Goal: Task Accomplishment & Management: Use online tool/utility

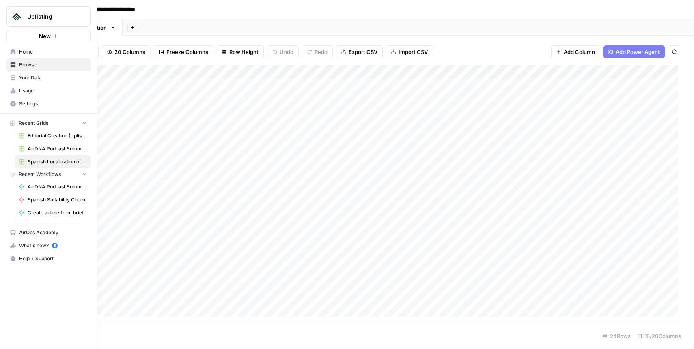
click at [17, 53] on link "Home" at bounding box center [48, 51] width 84 height 13
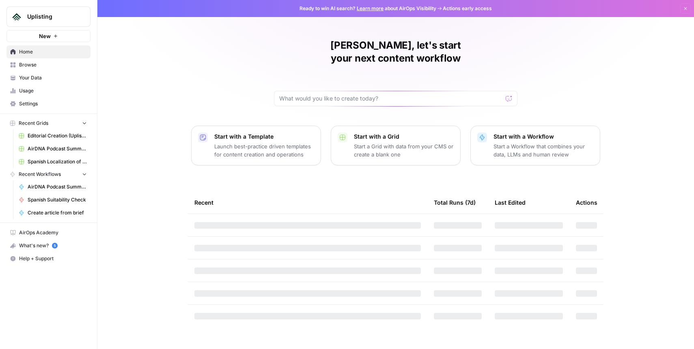
click at [37, 81] on span "Your Data" at bounding box center [53, 77] width 68 height 7
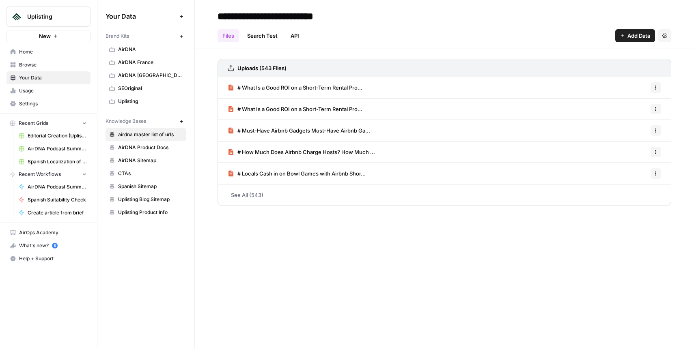
click at [122, 62] on span "AirDNA France" at bounding box center [150, 62] width 65 height 7
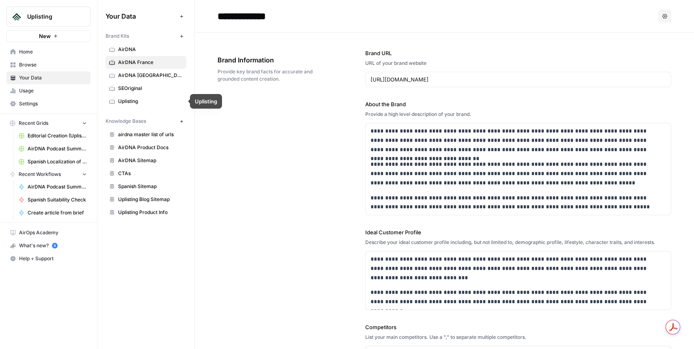
click at [129, 103] on span "Uplisting" at bounding box center [150, 101] width 65 height 7
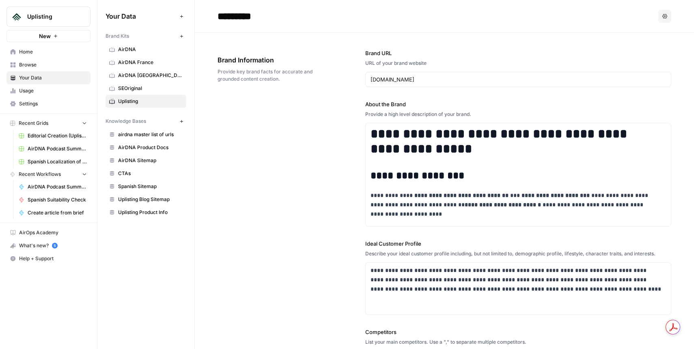
click at [133, 64] on span "AirDNA France" at bounding box center [150, 62] width 65 height 7
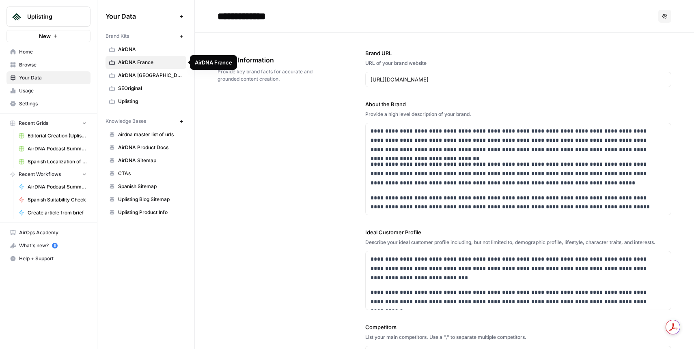
click at [134, 72] on span "AirDNA [GEOGRAPHIC_DATA]" at bounding box center [150, 75] width 65 height 7
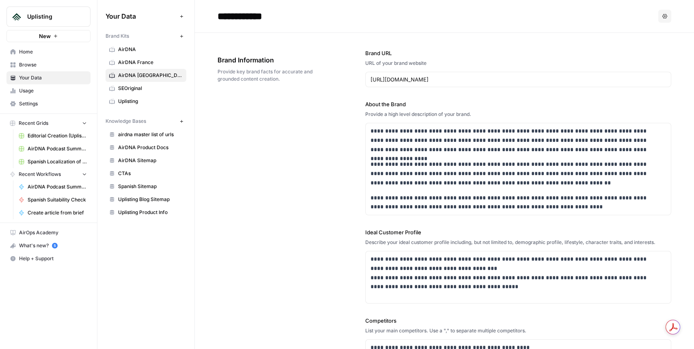
click at [46, 132] on span "Editorial Creation (Uplisting)" at bounding box center [57, 135] width 59 height 7
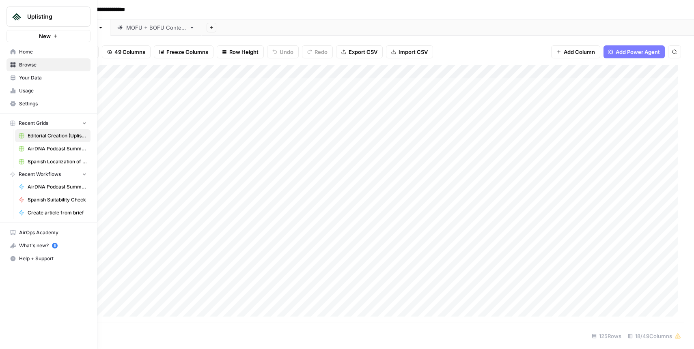
click at [19, 51] on span "Home" at bounding box center [53, 51] width 68 height 7
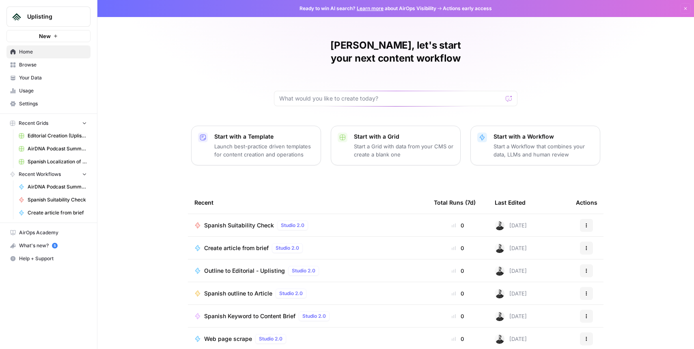
click at [45, 66] on span "Browse" at bounding box center [53, 64] width 68 height 7
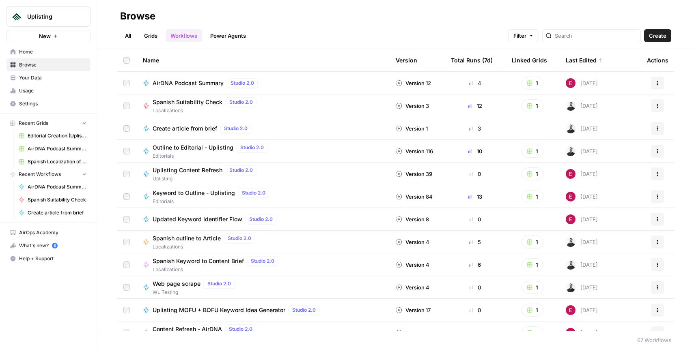
click at [150, 36] on link "Grids" at bounding box center [150, 35] width 23 height 13
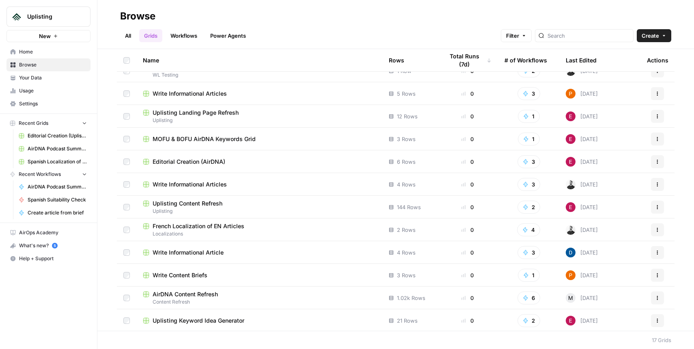
scroll to position [125, 0]
click at [194, 37] on link "Workflows" at bounding box center [184, 35] width 37 height 13
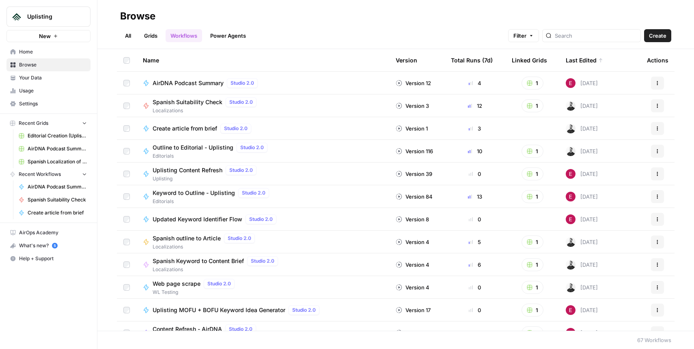
click at [196, 125] on span "Create article from brief" at bounding box center [185, 129] width 65 height 8
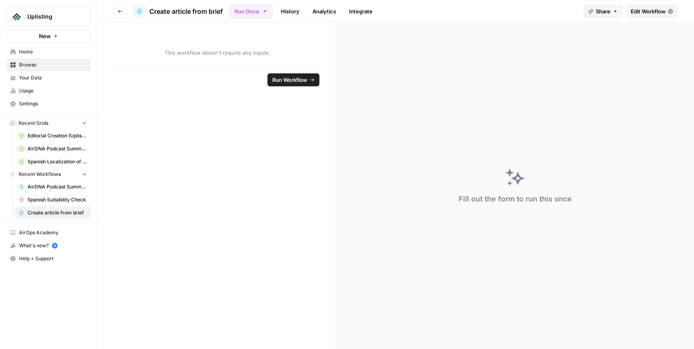
click at [661, 10] on span "Edit Workflow" at bounding box center [648, 11] width 35 height 8
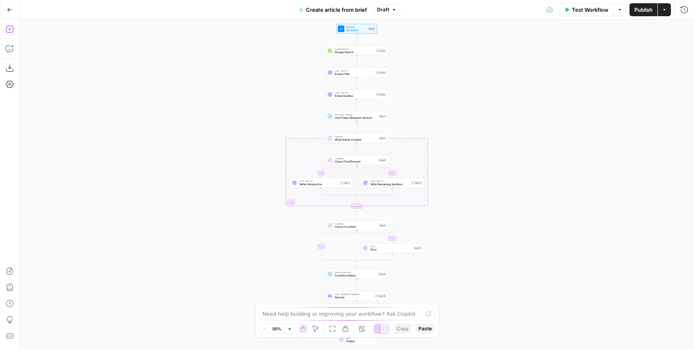
click at [10, 28] on icon "button" at bounding box center [10, 29] width 8 height 8
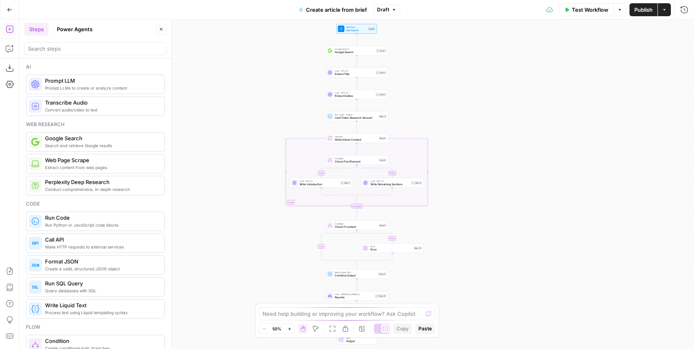
click at [109, 29] on div "Steps Power Agents" at bounding box center [88, 29] width 129 height 13
click at [84, 28] on button "Power Agents" at bounding box center [74, 29] width 45 height 13
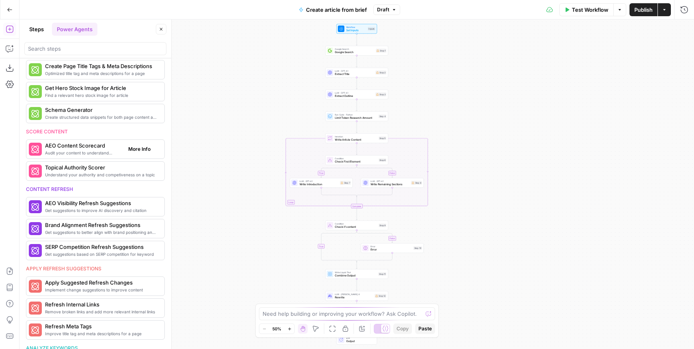
scroll to position [220, 0]
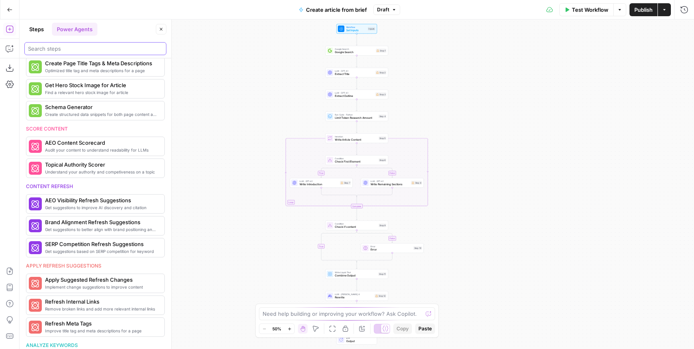
click at [75, 48] on input "search" at bounding box center [95, 49] width 135 height 8
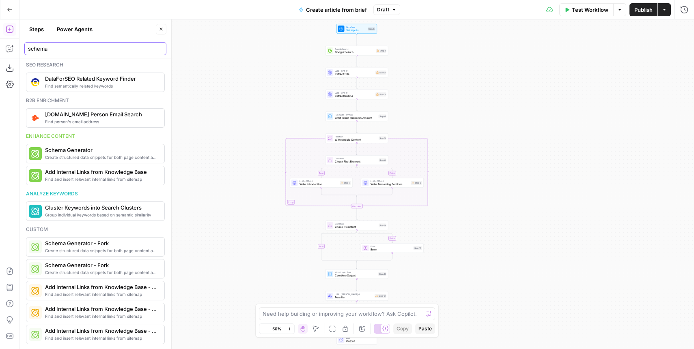
scroll to position [2, 0]
type input "schema"
click at [6, 47] on icon "button" at bounding box center [10, 49] width 8 height 8
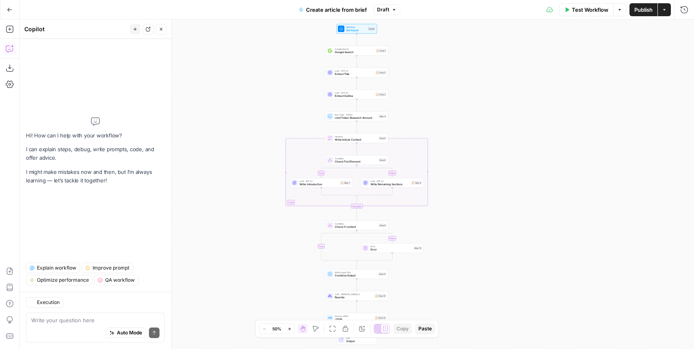
click at [11, 11] on icon "button" at bounding box center [10, 10] width 6 height 6
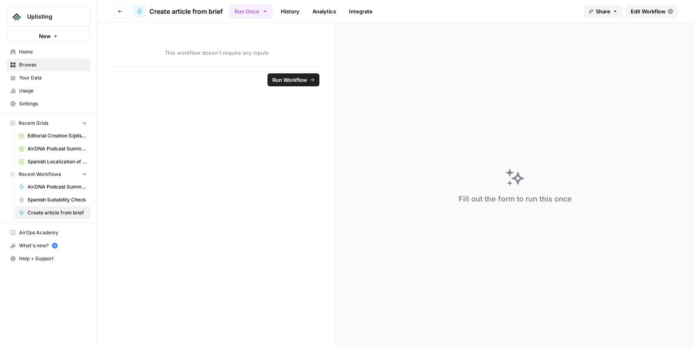
click at [45, 90] on span "Usage" at bounding box center [53, 90] width 68 height 7
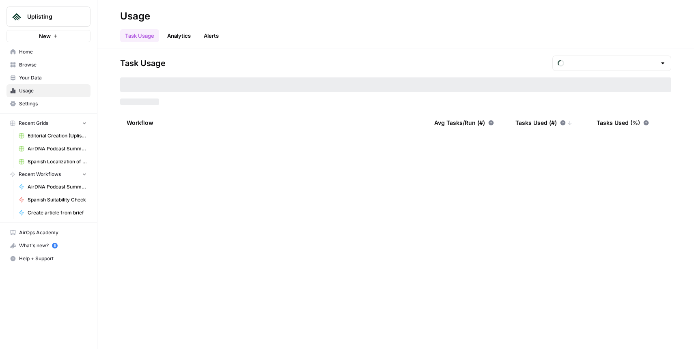
type input "August Tasks"
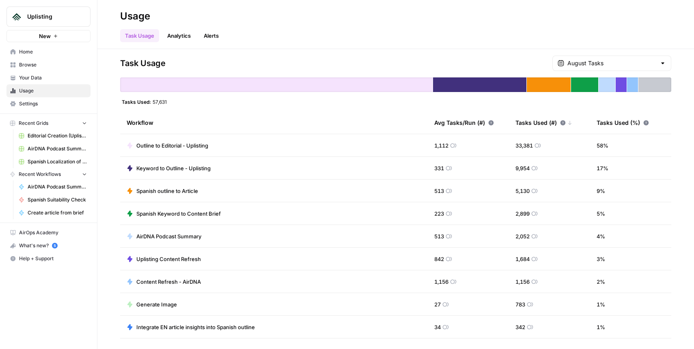
click at [41, 63] on span "Browse" at bounding box center [53, 64] width 68 height 7
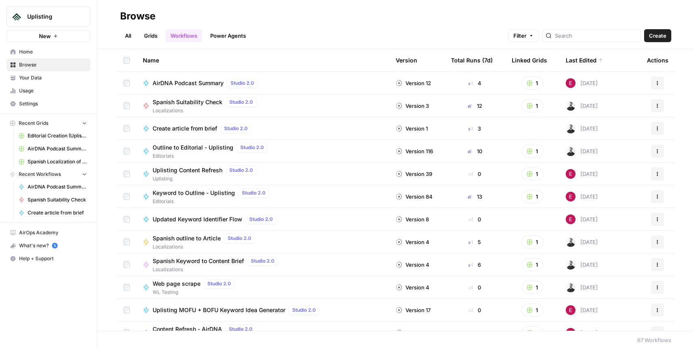
click at [153, 33] on link "Grids" at bounding box center [150, 35] width 23 height 13
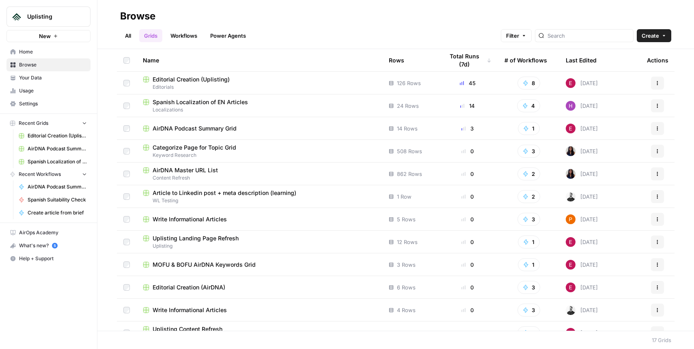
click at [202, 99] on span "Spanish Localization of EN Articles" at bounding box center [200, 102] width 95 height 8
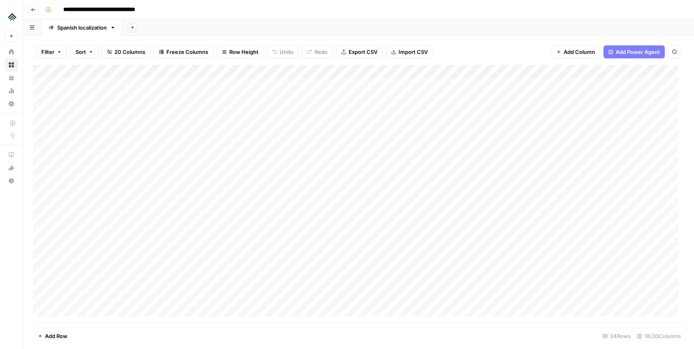
click at [248, 71] on div "Add Column" at bounding box center [358, 194] width 651 height 258
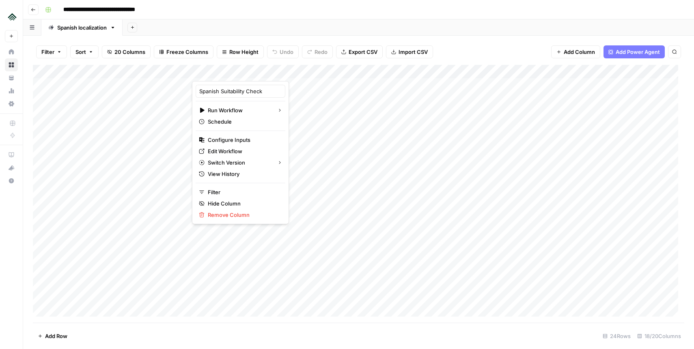
click at [334, 141] on div "Add Column" at bounding box center [358, 194] width 651 height 258
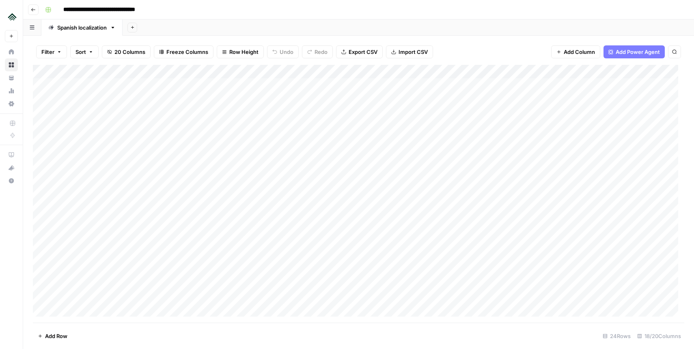
drag, startPoint x: 84, startPoint y: 103, endPoint x: 290, endPoint y: 92, distance: 206.0
click at [290, 92] on div "Add Column" at bounding box center [358, 194] width 651 height 258
click at [321, 137] on div "Add Column" at bounding box center [358, 194] width 651 height 258
click at [76, 84] on div "Add Column" at bounding box center [358, 194] width 651 height 258
click at [166, 82] on div "Add Column" at bounding box center [358, 194] width 651 height 258
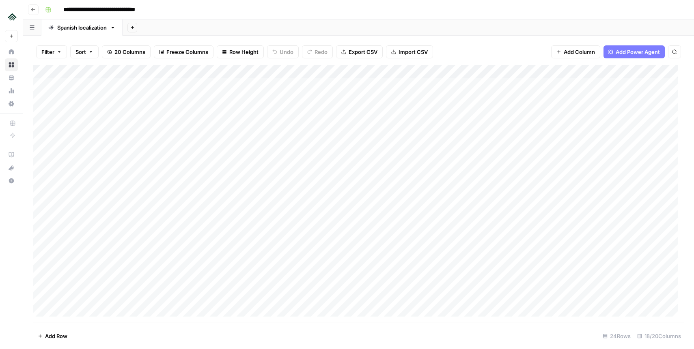
click at [247, 70] on div "Add Column" at bounding box center [358, 194] width 651 height 258
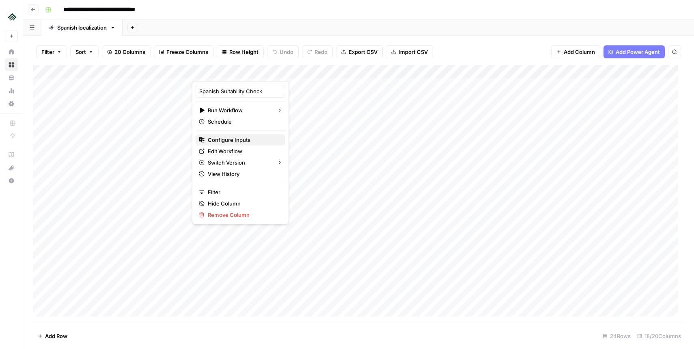
click at [239, 139] on span "Configure Inputs" at bounding box center [243, 140] width 71 height 8
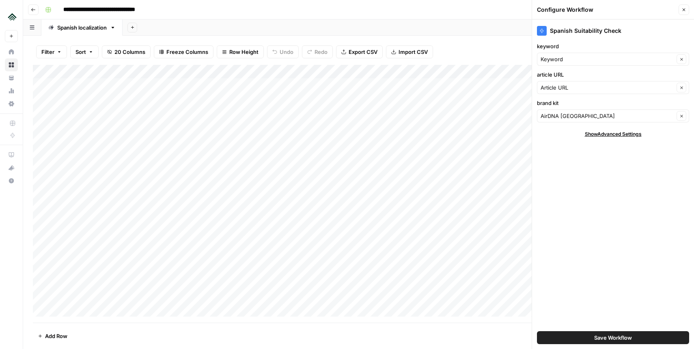
click at [684, 12] on icon "button" at bounding box center [683, 9] width 5 height 5
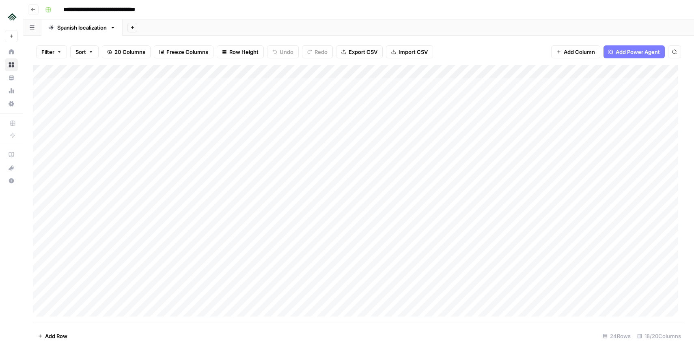
click at [248, 71] on div "Add Column" at bounding box center [358, 194] width 651 height 258
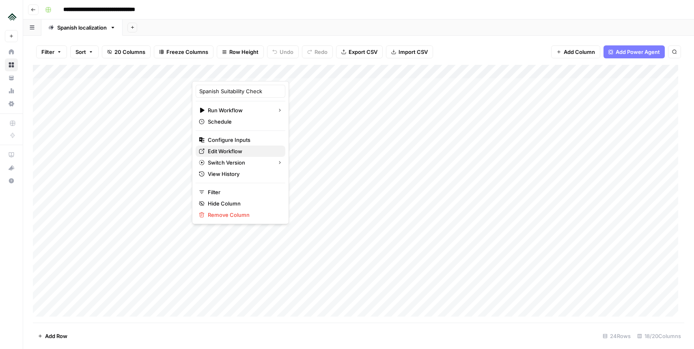
click at [230, 152] on span "Edit Workflow" at bounding box center [243, 151] width 71 height 8
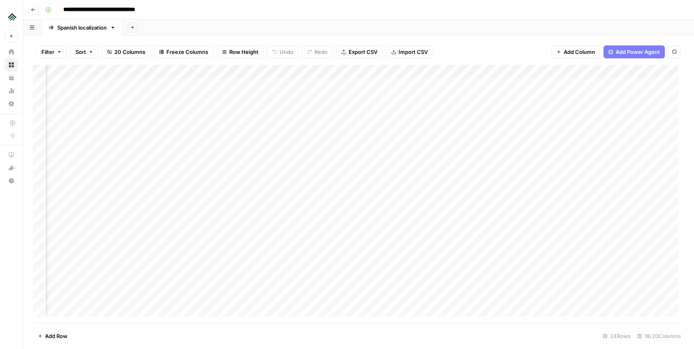
scroll to position [0, 728]
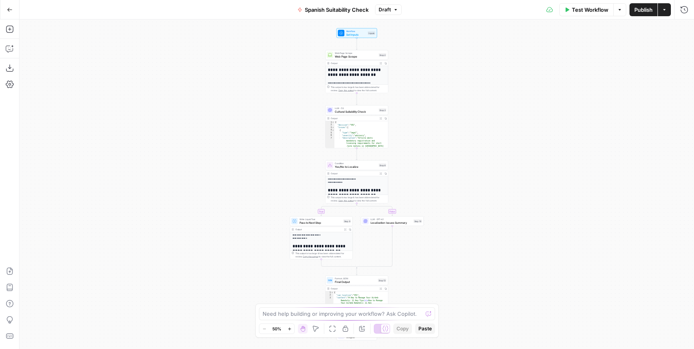
click at [443, 116] on div "**********" at bounding box center [356, 184] width 674 height 330
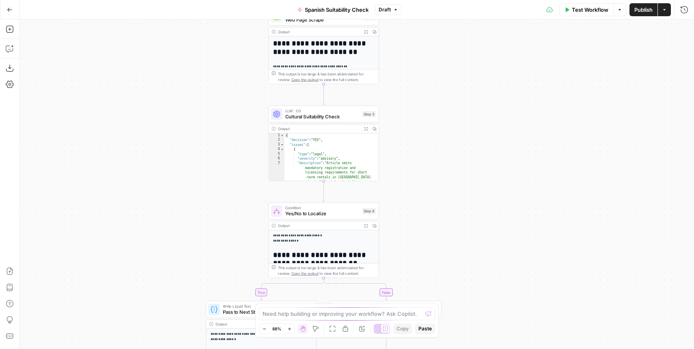
drag, startPoint x: 433, startPoint y: 109, endPoint x: 545, endPoint y: 101, distance: 112.3
click at [545, 101] on div "**********" at bounding box center [356, 184] width 674 height 330
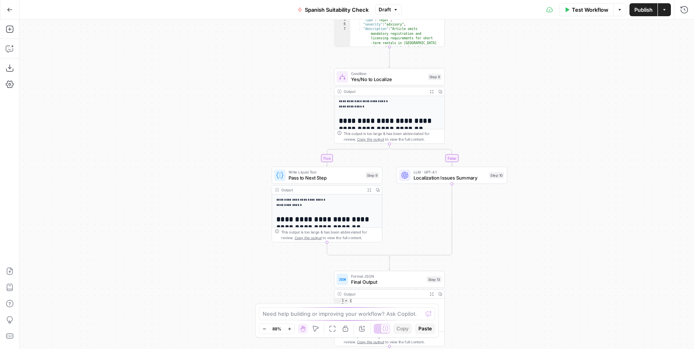
drag, startPoint x: 659, startPoint y: 267, endPoint x: 611, endPoint y: 126, distance: 149.8
click at [611, 127] on div "**********" at bounding box center [356, 184] width 674 height 330
